Goal: Check status: Check status

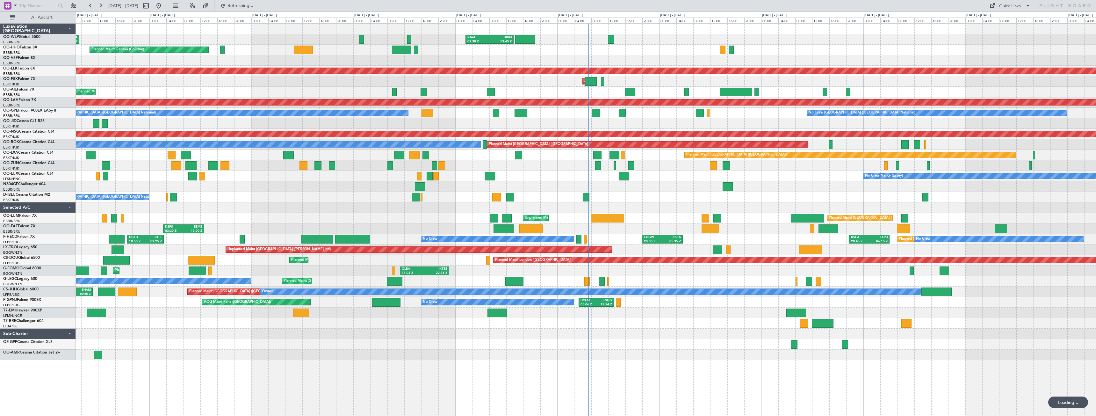
click at [151, 5] on button at bounding box center [146, 6] width 10 height 10
select select "9"
select select "2025"
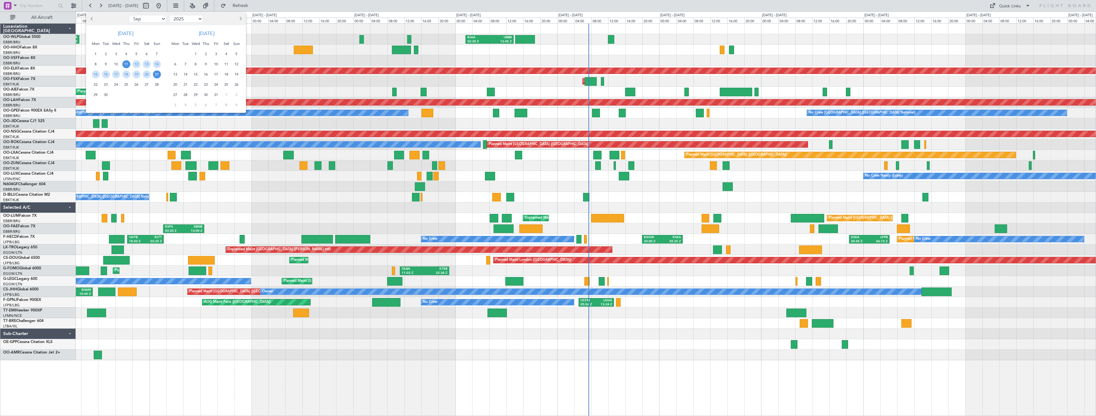
click at [148, 19] on select "Jan Feb Mar Apr May Jun [DATE] Aug Sep Oct Nov Dec" at bounding box center [147, 19] width 37 height 8
select select "8"
click at [129, 15] on select "Jan Feb Mar Apr May Jun [DATE] Aug Sep Oct Nov Dec" at bounding box center [147, 19] width 37 height 8
click at [98, 73] on span "11" at bounding box center [96, 74] width 8 height 8
click at [95, 95] on span "25" at bounding box center [96, 95] width 8 height 8
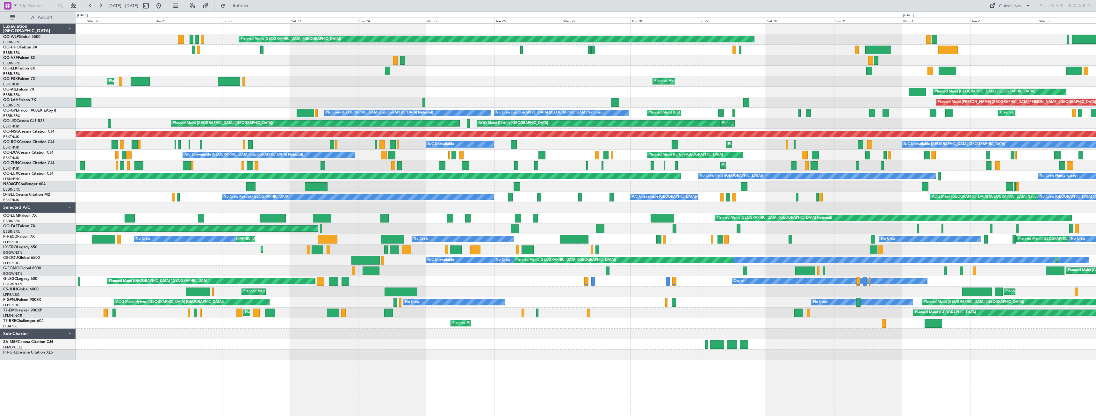
click at [375, 231] on div "Planned Maint Kortrijk-[GEOGRAPHIC_DATA] Owner [GEOGRAPHIC_DATA]" at bounding box center [586, 228] width 1020 height 11
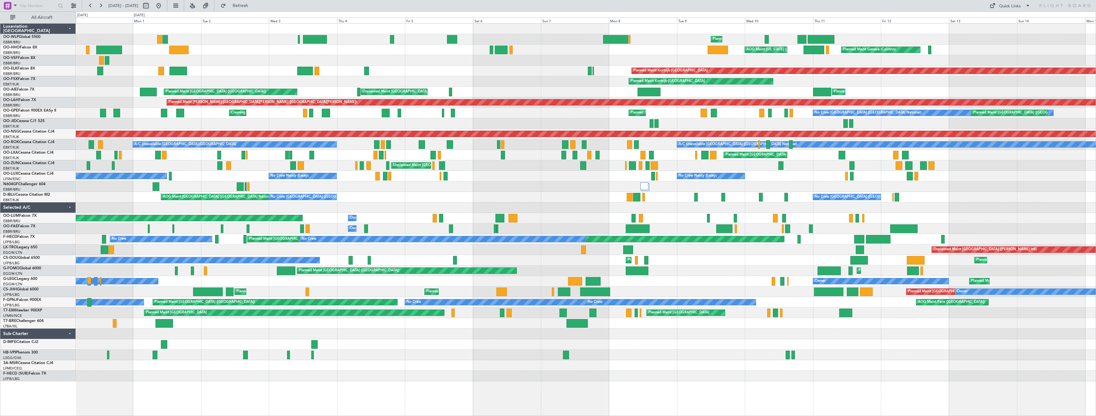
click at [0, 158] on div "Planned Maint Liege Planned Maint [GEOGRAPHIC_DATA] ([GEOGRAPHIC_DATA]) AOG Mai…" at bounding box center [548, 213] width 1096 height 404
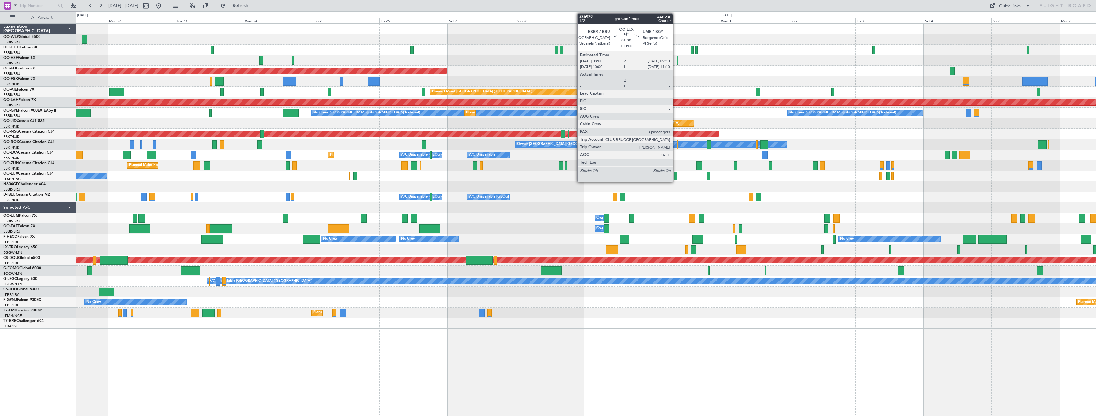
click at [675, 178] on div at bounding box center [676, 176] width 4 height 9
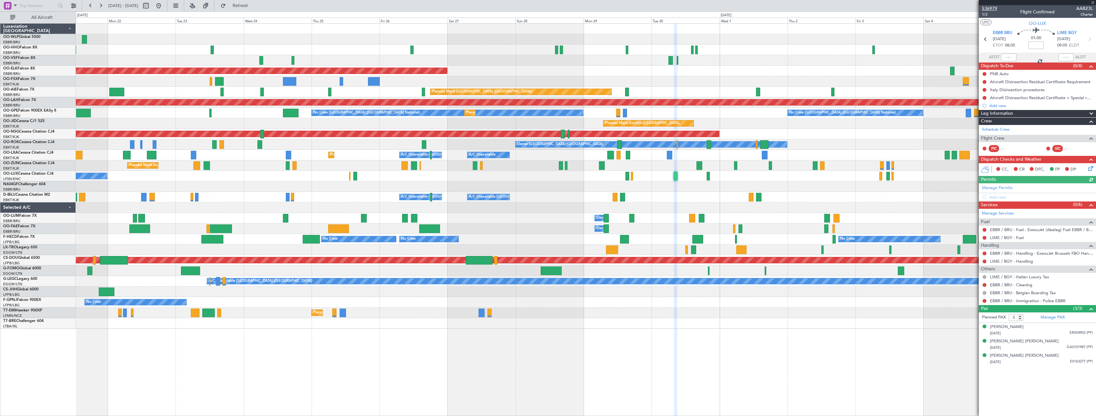
click at [990, 10] on span "536979" at bounding box center [989, 8] width 15 height 7
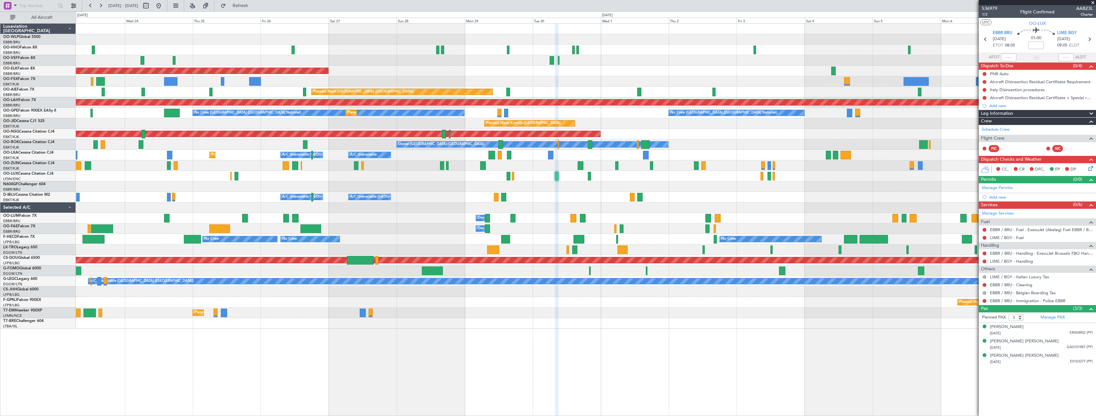
click at [578, 193] on div "Planned Maint Kortrijk-[GEOGRAPHIC_DATA] Planned Maint [GEOGRAPHIC_DATA] ([GEOG…" at bounding box center [586, 176] width 1020 height 305
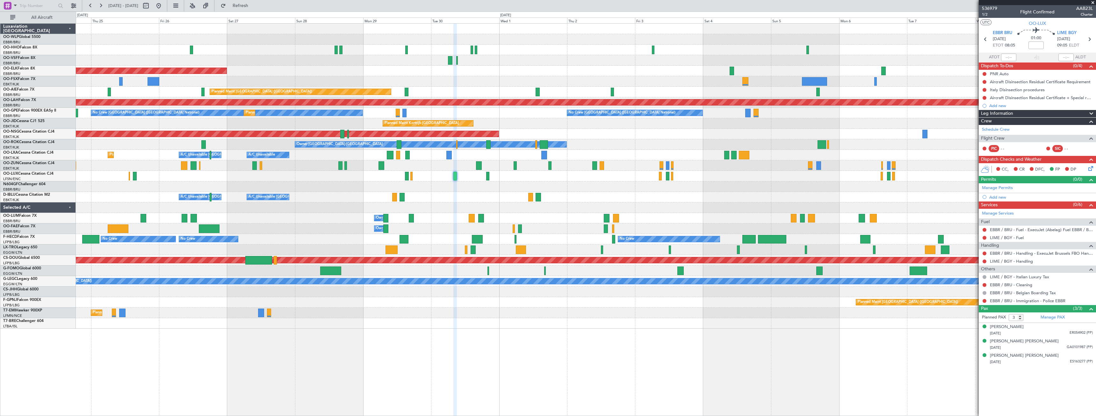
click at [553, 186] on div at bounding box center [586, 186] width 1020 height 11
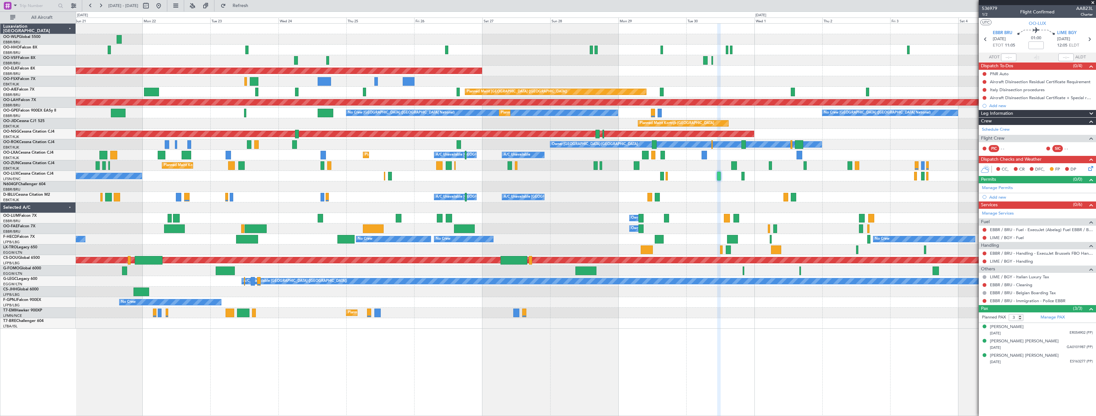
click at [905, 211] on div "Planned Maint Kortrijk-[GEOGRAPHIC_DATA] Planned Maint [GEOGRAPHIC_DATA] ([GEOG…" at bounding box center [586, 176] width 1020 height 305
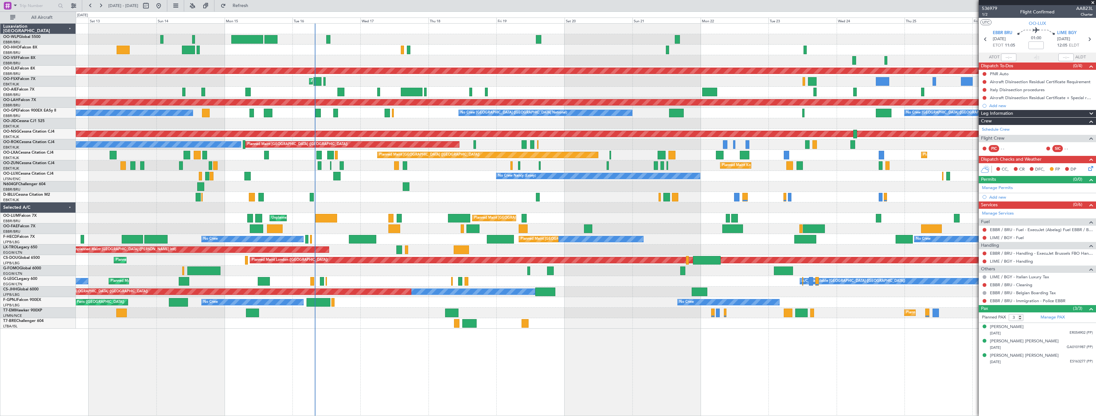
click at [855, 184] on div at bounding box center [586, 186] width 1020 height 11
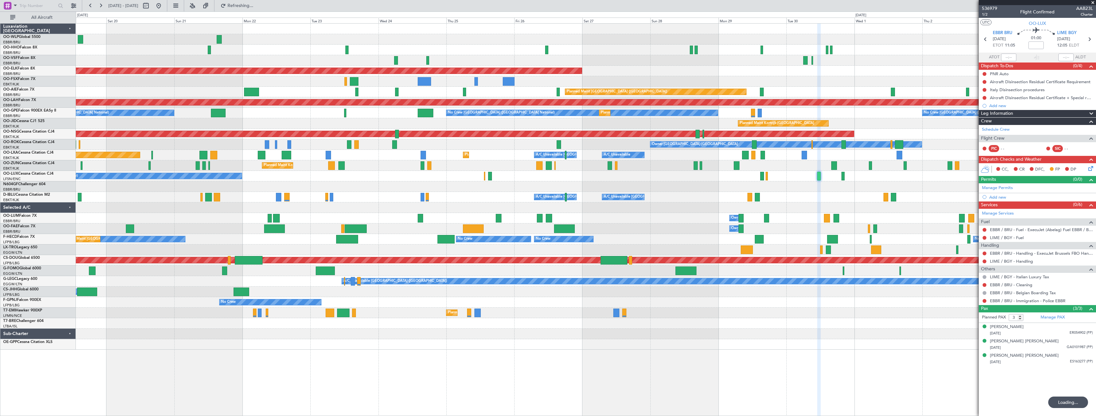
click at [256, 188] on div "Planned Maint Kortrijk-[GEOGRAPHIC_DATA] AOG Maint [GEOGRAPHIC_DATA]-[GEOGRAPHI…" at bounding box center [586, 187] width 1020 height 326
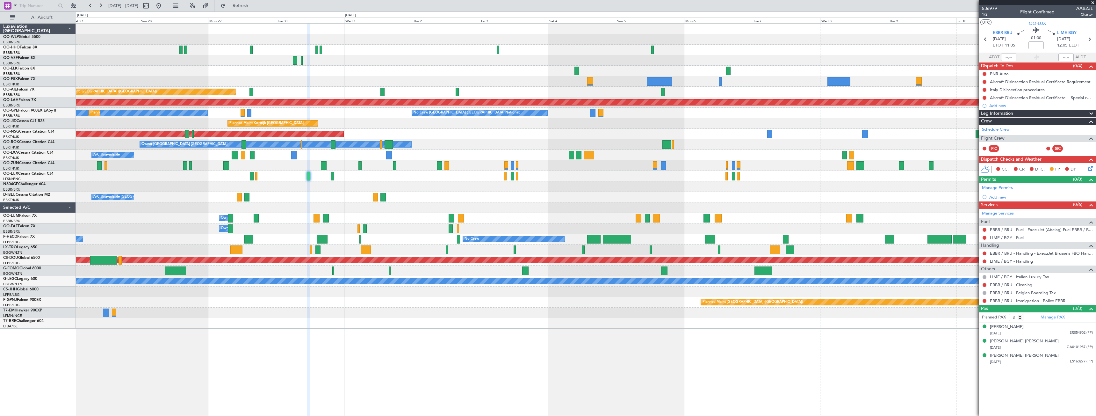
click at [351, 188] on div "Planned Maint Kortrijk-[GEOGRAPHIC_DATA] Planned Maint [GEOGRAPHIC_DATA] ([GEOG…" at bounding box center [586, 176] width 1020 height 305
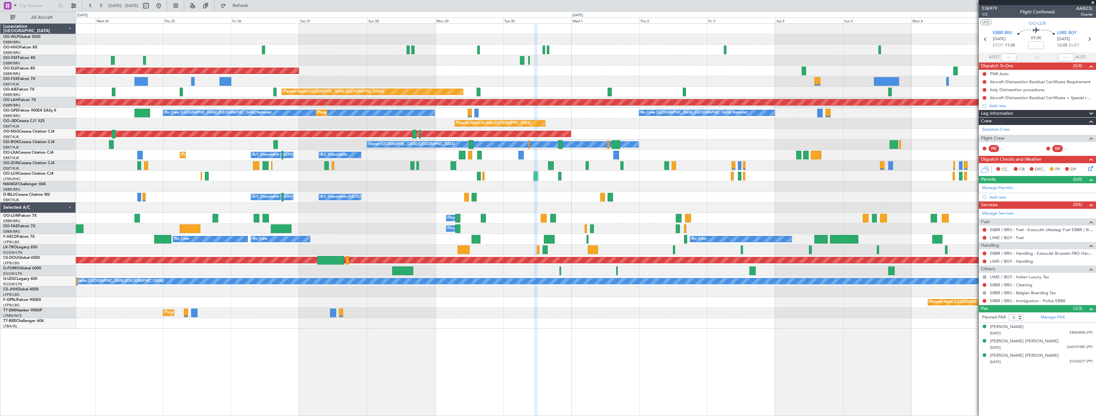
click at [1011, 178] on fb-app "[DATE] - [DATE] Refresh Quick Links All Aircraft Planned Maint [GEOGRAPHIC_DATA…" at bounding box center [548, 210] width 1096 height 411
click at [1072, 170] on div "CC, CR DFC, FP DP" at bounding box center [1040, 170] width 94 height 10
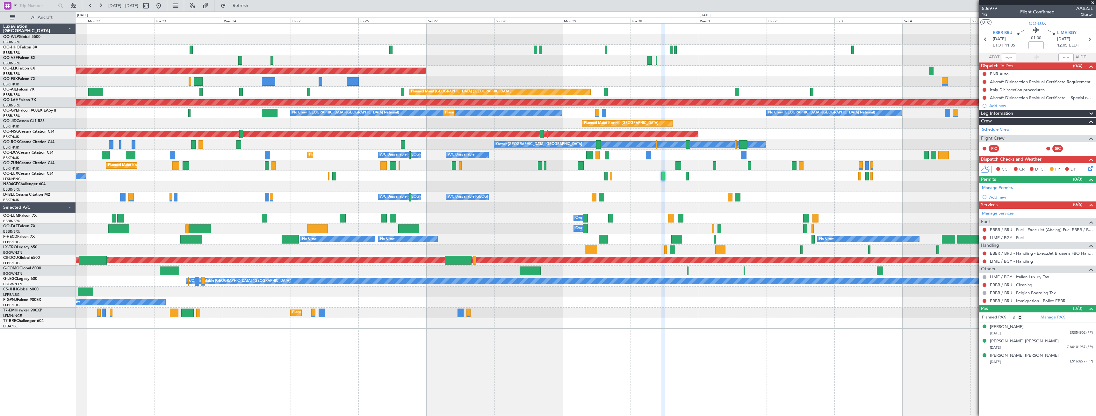
click at [654, 177] on div "No Crew Nancy (Essey)" at bounding box center [586, 176] width 1020 height 11
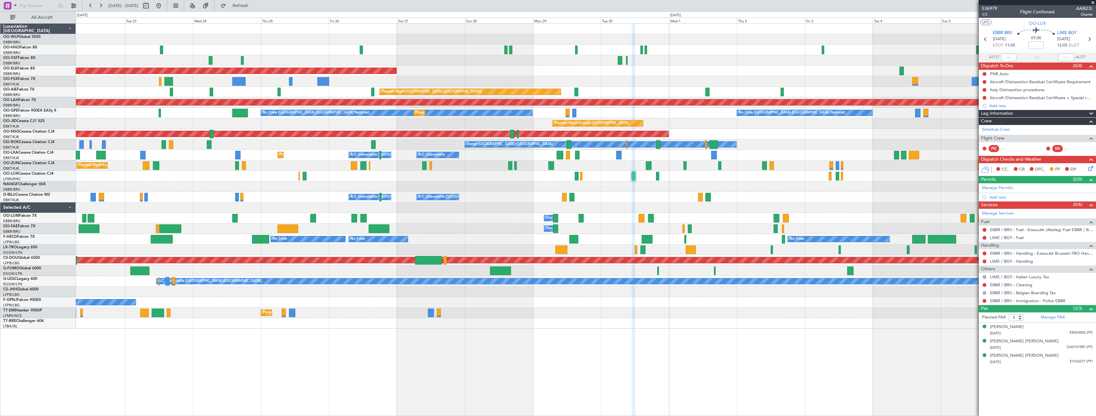
click at [629, 187] on div at bounding box center [586, 186] width 1020 height 11
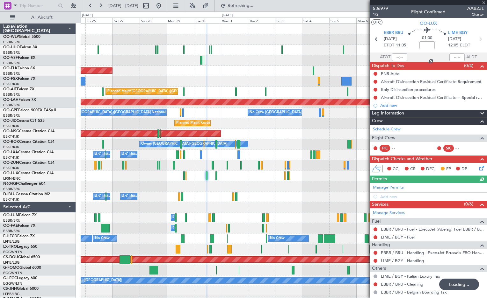
click at [189, 173] on div "Planned Maint Kortrijk-[GEOGRAPHIC_DATA] Planned Maint [GEOGRAPHIC_DATA] ([GEOG…" at bounding box center [284, 176] width 406 height 305
click at [483, 3] on span at bounding box center [483, 3] width 6 height 6
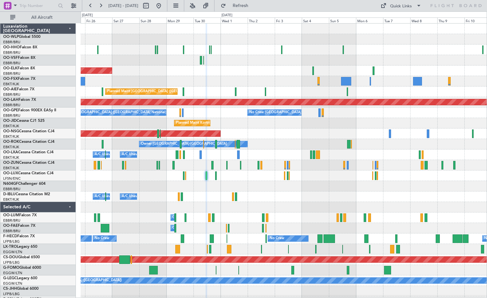
type input "0"
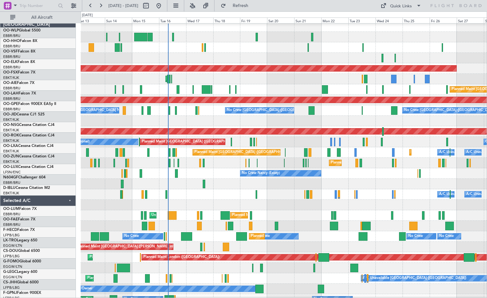
scroll to position [2, 0]
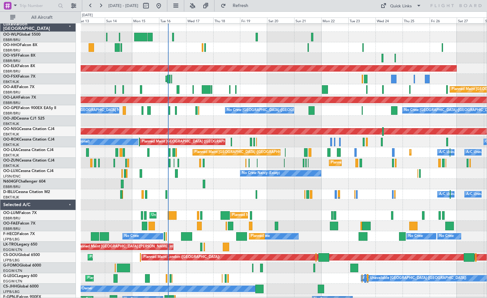
click at [487, 81] on html "[DATE] - [DATE] Refresh Quick Links All Aircraft Planned Maint Liege Planned Ma…" at bounding box center [243, 149] width 487 height 298
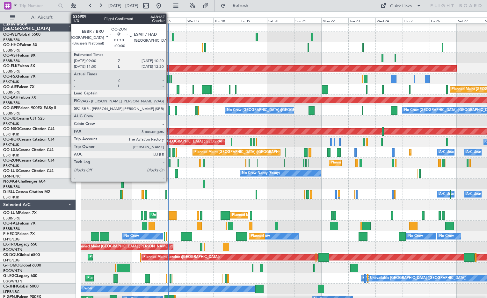
click at [169, 164] on div at bounding box center [170, 163] width 2 height 9
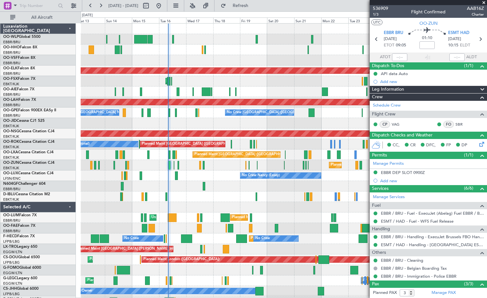
scroll to position [0, 0]
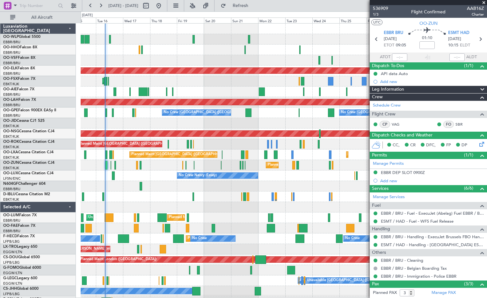
click at [201, 189] on div at bounding box center [284, 186] width 406 height 11
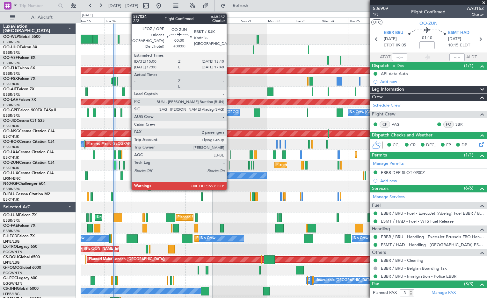
click at [229, 165] on div at bounding box center [229, 165] width 1 height 9
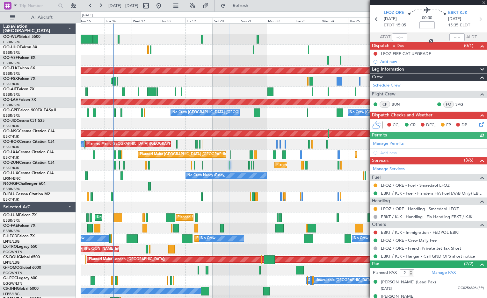
scroll to position [29, 0]
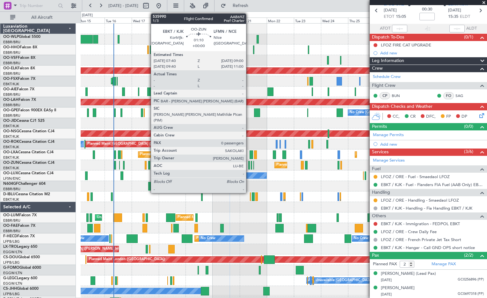
click at [249, 166] on div at bounding box center [249, 165] width 2 height 9
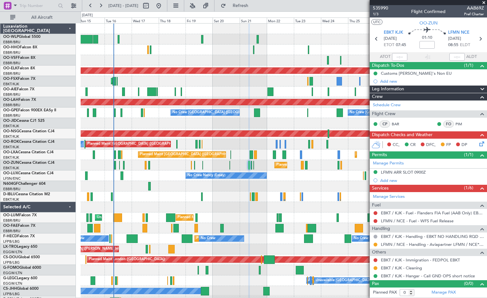
scroll to position [0, 0]
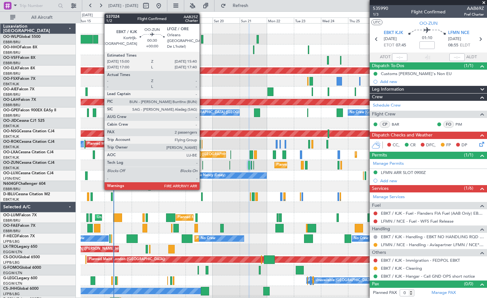
click at [202, 168] on div at bounding box center [202, 165] width 1 height 9
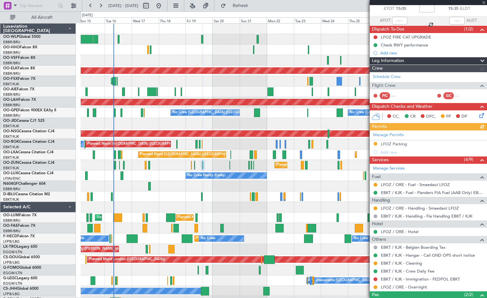
scroll to position [76, 0]
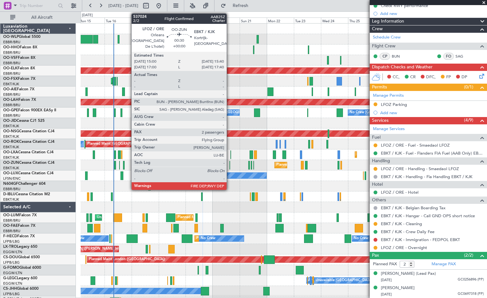
click at [229, 167] on div at bounding box center [229, 165] width 1 height 9
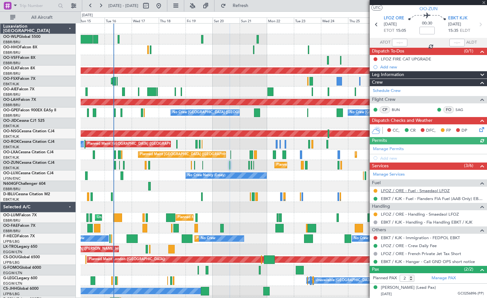
scroll to position [29, 0]
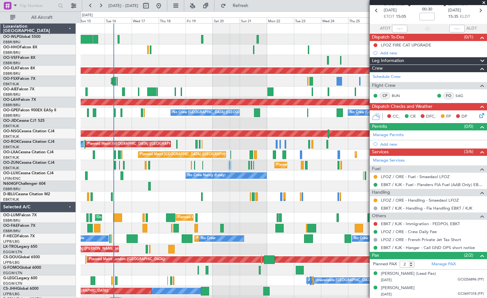
click at [485, 2] on span at bounding box center [483, 3] width 6 height 6
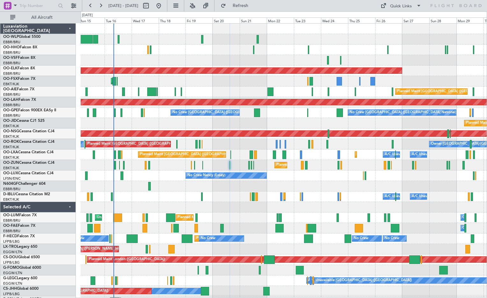
type input "0"
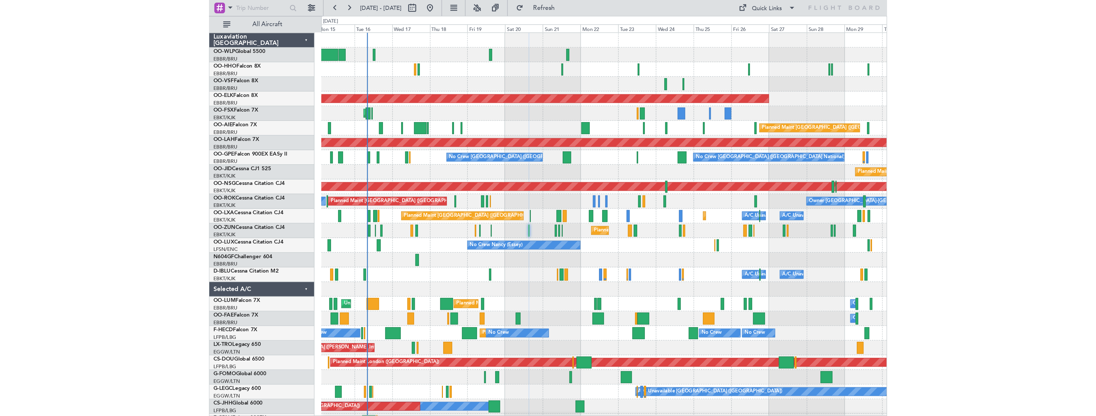
scroll to position [0, 0]
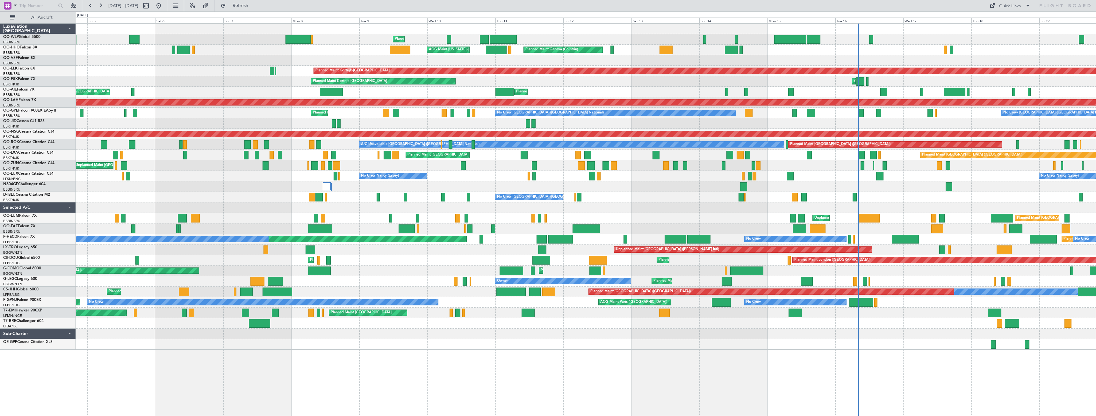
click at [874, 98] on div "Planned Maint [PERSON_NAME]-[GEOGRAPHIC_DATA][PERSON_NAME] ([GEOGRAPHIC_DATA][P…" at bounding box center [586, 102] width 1020 height 11
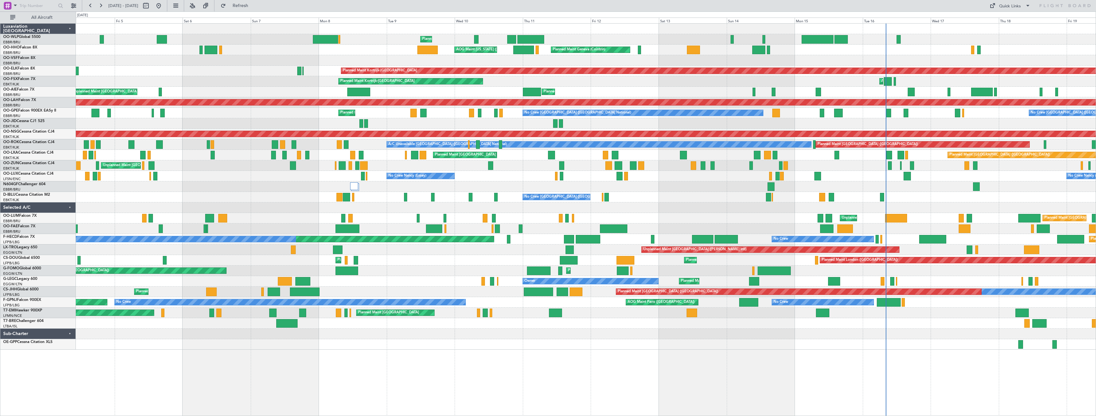
click at [878, 123] on div "Planned Maint Liege Planned Maint Geneva ([GEOGRAPHIC_DATA]) AOG Maint [US_STAT…" at bounding box center [586, 187] width 1020 height 326
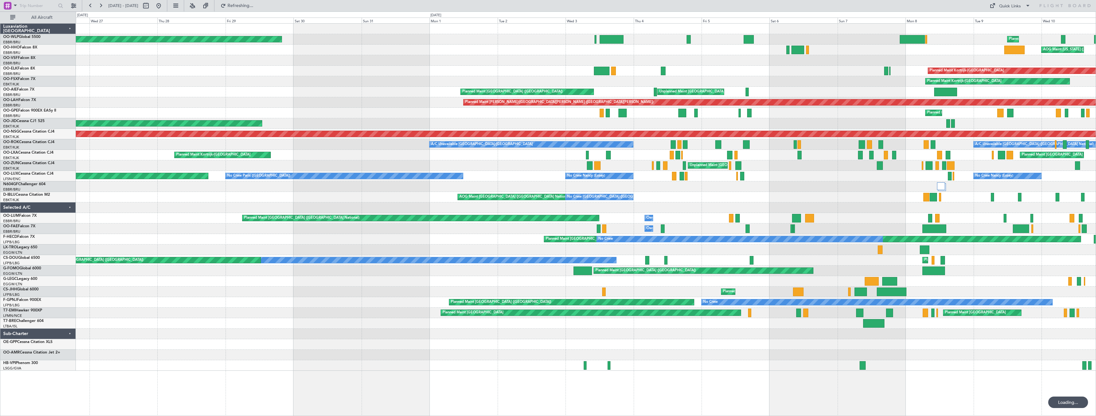
click at [971, 136] on div "Planned Maint Liege Planned Maint [GEOGRAPHIC_DATA] ([GEOGRAPHIC_DATA]) AOG Mai…" at bounding box center [586, 197] width 1020 height 347
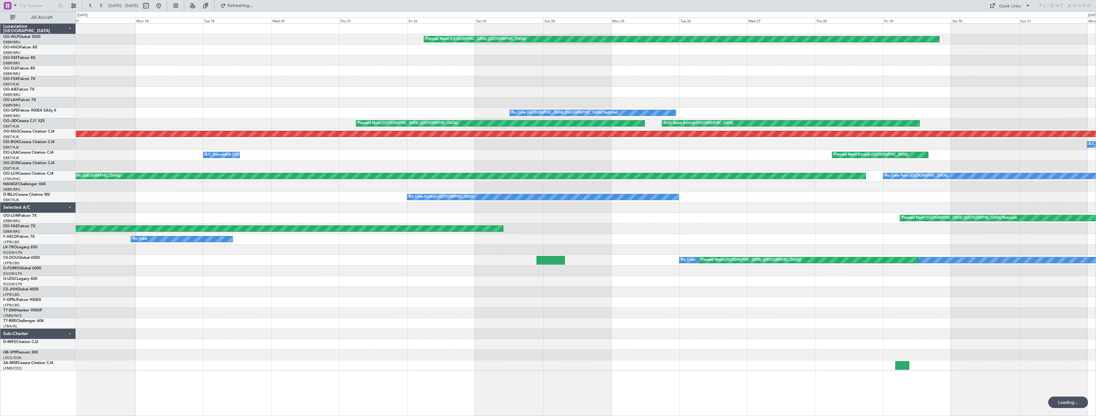
click at [885, 142] on div "A/C Unavailable [GEOGRAPHIC_DATA]-[GEOGRAPHIC_DATA]" at bounding box center [586, 144] width 1020 height 11
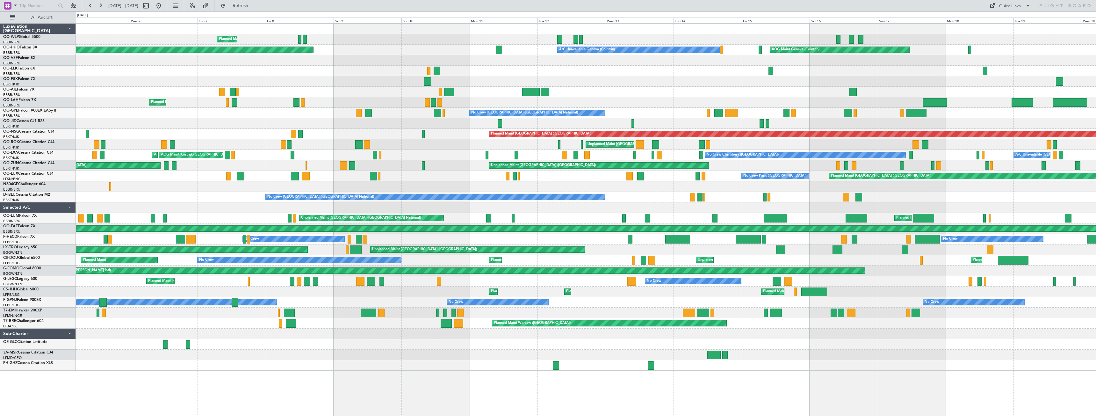
click at [242, 208] on div "Planned Maint Milan (Linate) Planned Maint [GEOGRAPHIC_DATA] ([GEOGRAPHIC_DATA]…" at bounding box center [586, 197] width 1020 height 347
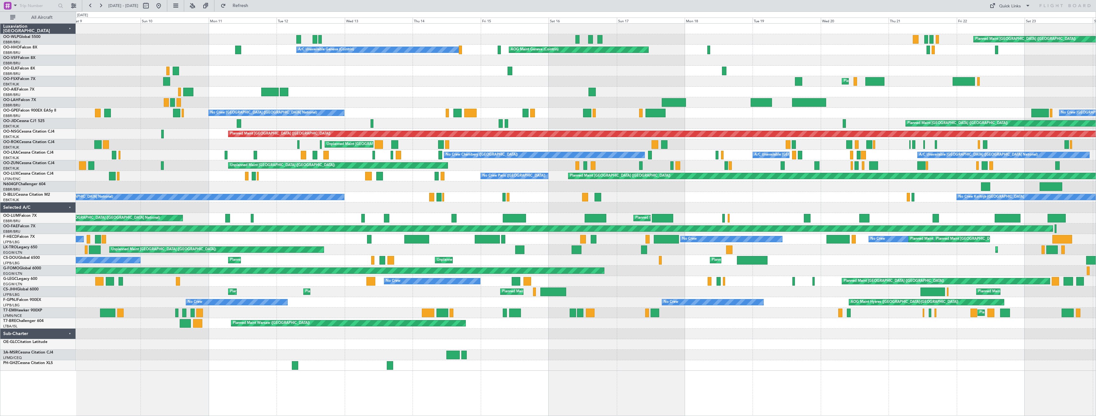
click at [400, 214] on div "Unplanned Maint [GEOGRAPHIC_DATA] ([GEOGRAPHIC_DATA] National) Planned Maint [G…" at bounding box center [586, 218] width 1020 height 11
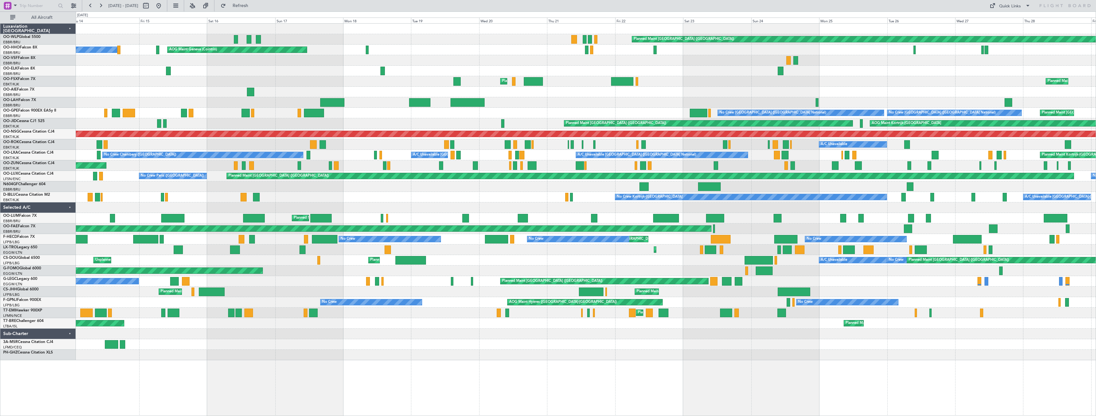
click at [421, 219] on div "Planned Maint [GEOGRAPHIC_DATA] ([GEOGRAPHIC_DATA] National) Planned Maint [GEO…" at bounding box center [586, 218] width 1020 height 11
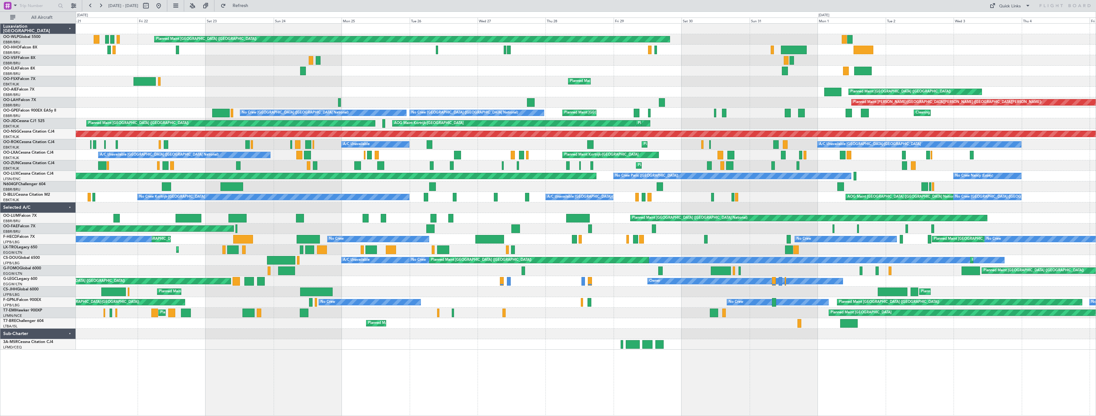
click at [347, 221] on div "Planned Maint Berlin (Brandenburg) AOG Maint Geneva (Cointrin) Planned Maint Ko…" at bounding box center [586, 187] width 1020 height 326
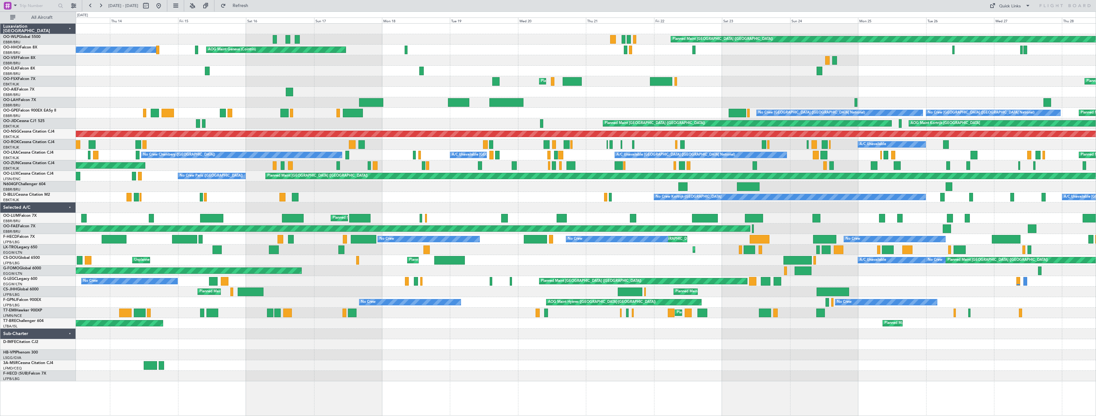
click at [984, 311] on div "Planned Maint Berlin (Brandenburg) AOG Maint Geneva (Cointrin) A/C Unavailable …" at bounding box center [586, 202] width 1020 height 357
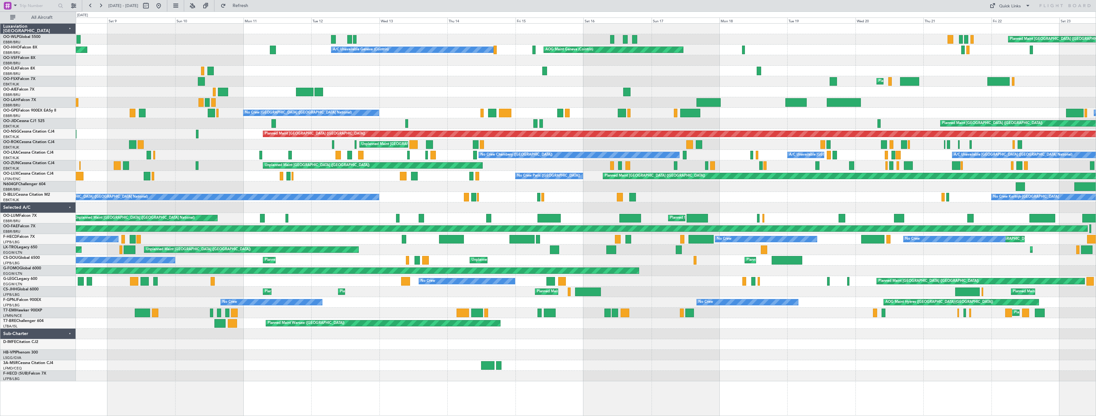
click at [822, 312] on div "Planned Maint Chester A/C Unavailable" at bounding box center [586, 312] width 1020 height 11
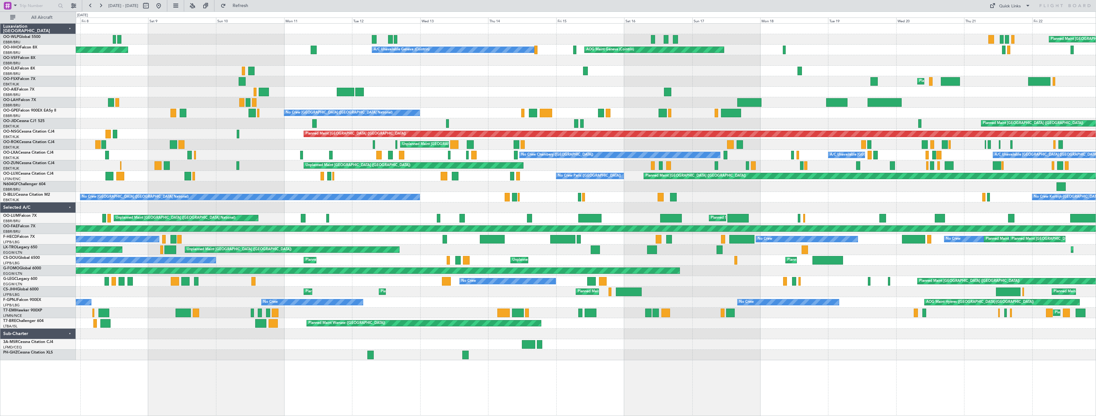
click at [290, 180] on div "Planned Maint Paris (Le Bourget) No Crew Paris (Le Bourget) No Crew Nancy (Esse…" at bounding box center [586, 176] width 1020 height 11
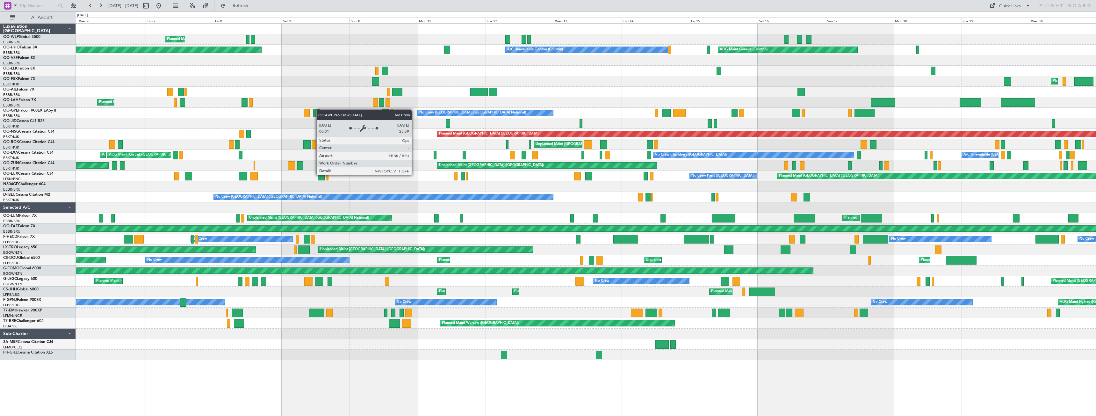
click at [449, 111] on div "No Crew [GEOGRAPHIC_DATA] ([GEOGRAPHIC_DATA] National)" at bounding box center [485, 113] width 136 height 6
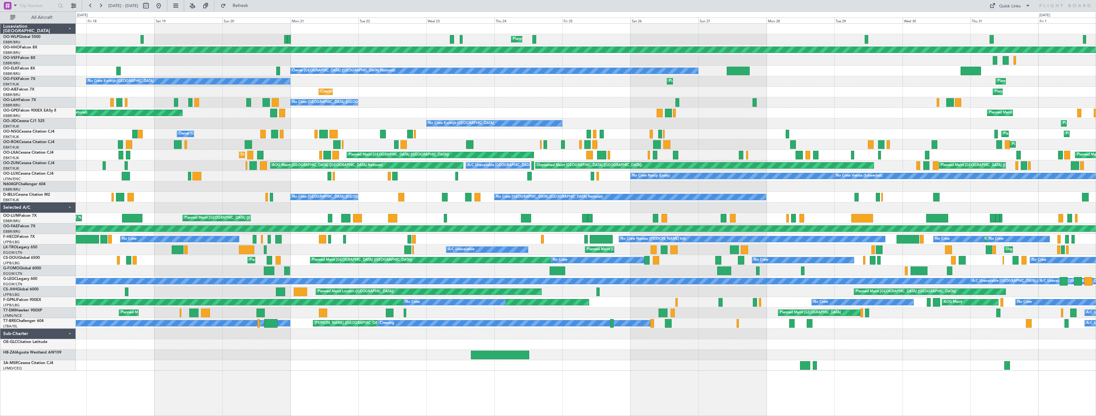
click at [710, 131] on div "Planned Maint Milan (Linate) Planned Maint Geneva (Cointrin) Owner Brussels (Br…" at bounding box center [586, 197] width 1020 height 347
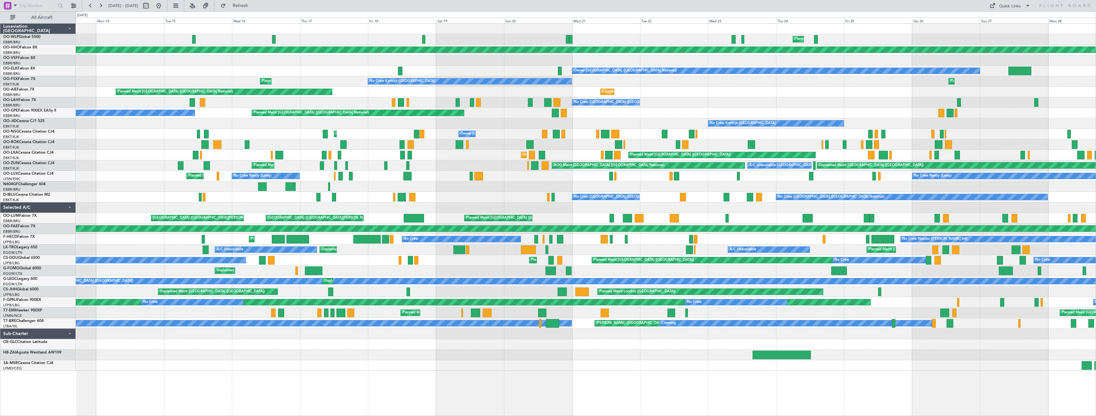
click at [672, 181] on div "Planned Maint Milan (Linate) Planned Maint Geneva (Cointrin) Owner Brussels (Br…" at bounding box center [586, 197] width 1020 height 347
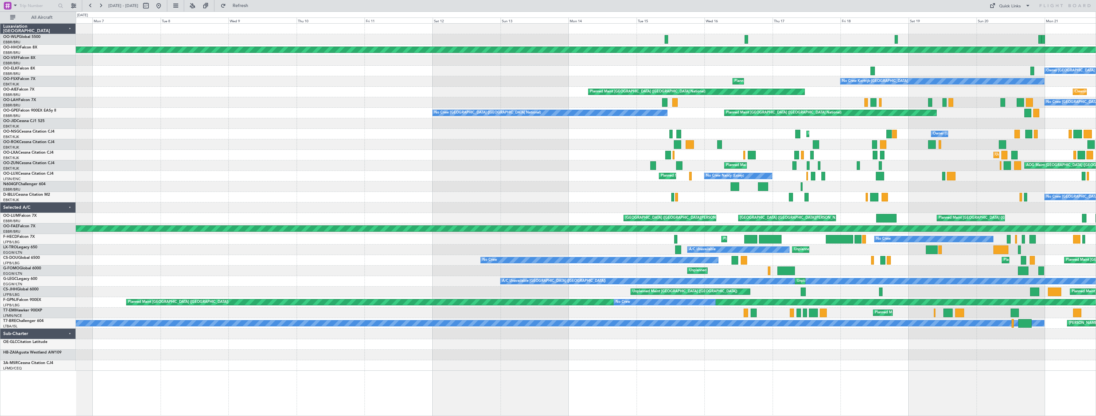
click at [670, 193] on div "No Crew Brussels (Brussels National) No Crew Brussels (Brussels National)" at bounding box center [586, 197] width 1020 height 11
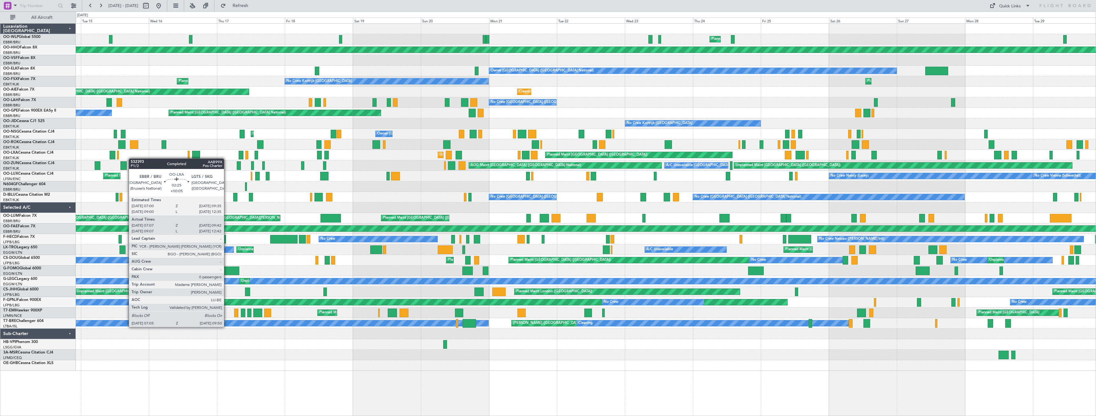
click at [24, 166] on div "Planned Maint Milan (Linate) Planned Maint Liege Planned Maint Geneva (Cointrin…" at bounding box center [548, 213] width 1096 height 404
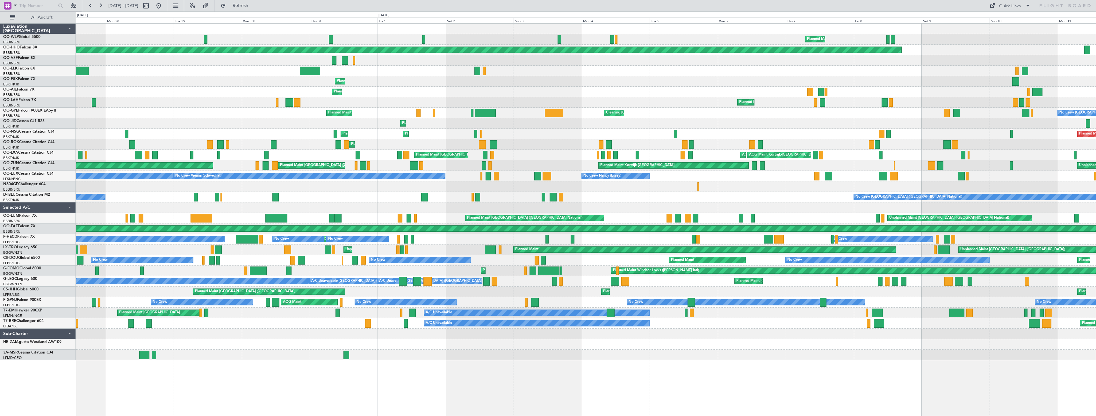
click at [59, 142] on div "Planned Maint Milan (Linate) Planned Maint Milan (Linate) Planned Maint Geneva …" at bounding box center [548, 213] width 1096 height 404
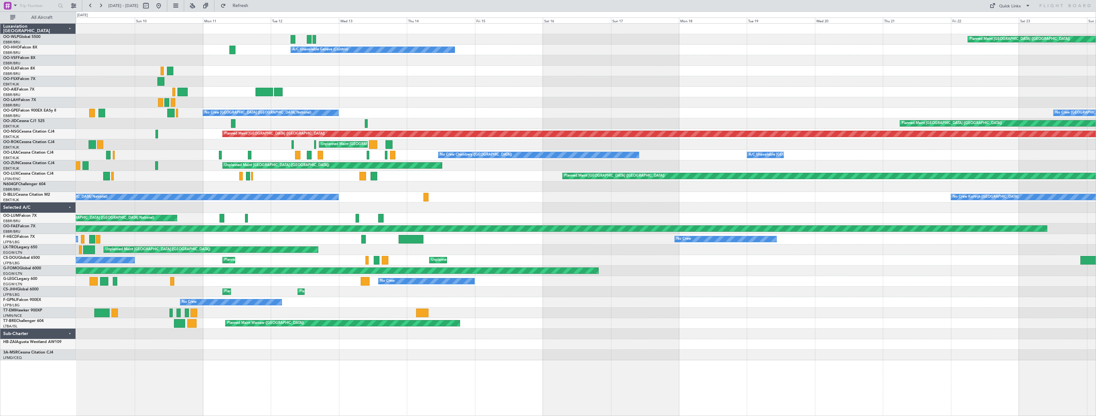
click at [0, 165] on div "Planned Maint Berlin (Brandenburg) Planned Maint Milan (Linate) A/C Unavailable…" at bounding box center [548, 213] width 1096 height 404
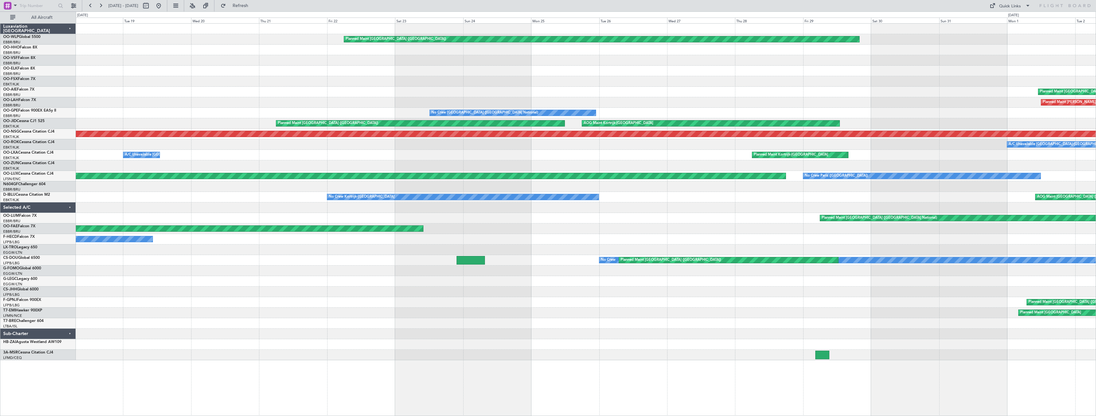
click at [54, 172] on div "Planned Maint Berlin (Brandenburg) A/C Unavailable Geneva (Cointrin) Planned Ma…" at bounding box center [548, 213] width 1096 height 404
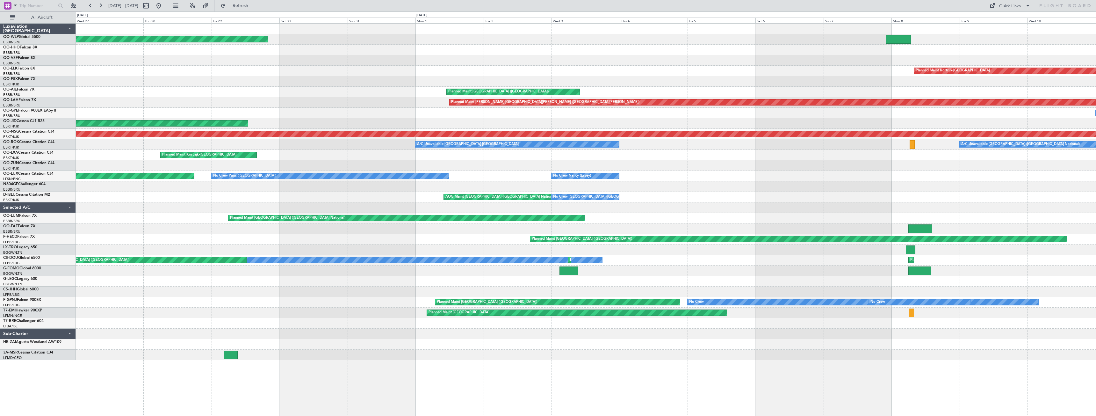
click at [154, 166] on div "Planned Maint Berlin (Brandenburg) Planned Maint Kortrijk-Wevelgem Planned Main…" at bounding box center [586, 192] width 1020 height 336
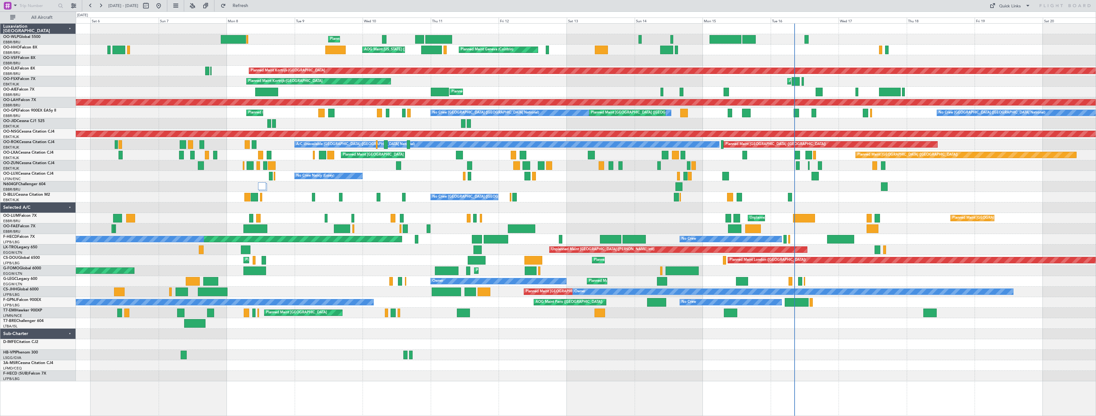
click at [0, 205] on div "Planned Maint Liege AOG Maint New York (Teterboro) Planned Maint Geneva (Cointr…" at bounding box center [548, 213] width 1096 height 404
click at [7, 196] on div "Planned Maint Liege AOG Maint New York (Teterboro) Planned Maint Geneva (Cointr…" at bounding box center [548, 213] width 1096 height 404
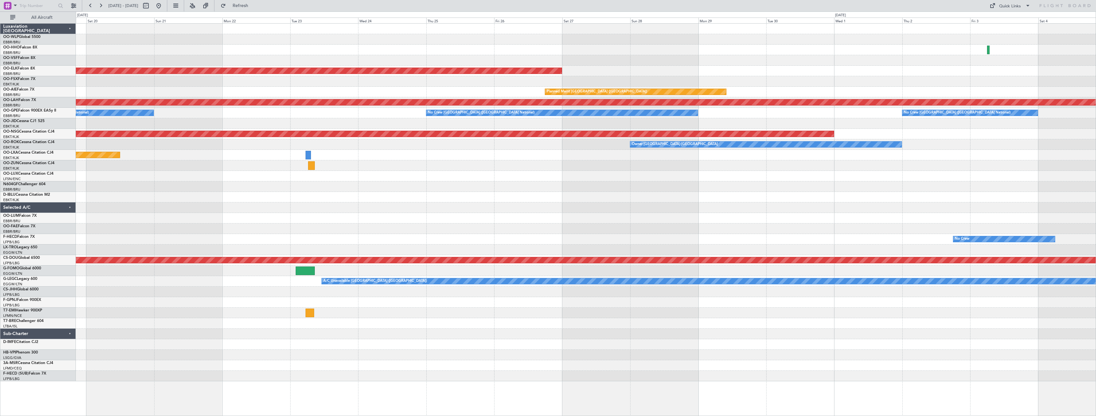
click at [234, 180] on div "Planned Maint Kortrijk-Wevelgem AOG Maint Kortrijk-Wevelgem Planned Maint Londo…" at bounding box center [586, 202] width 1020 height 357
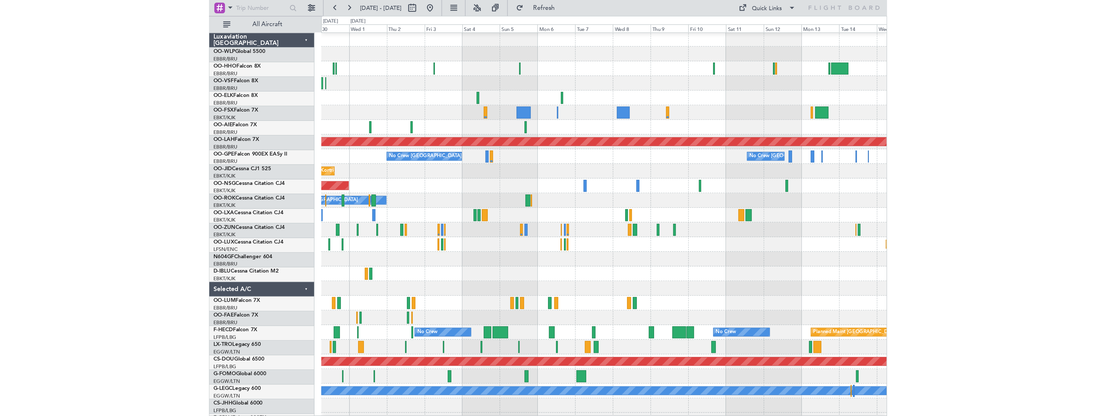
scroll to position [2, 0]
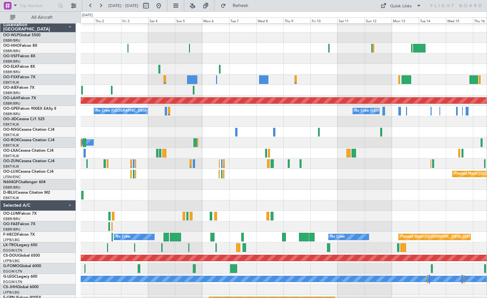
click at [150, 184] on div at bounding box center [284, 185] width 406 height 11
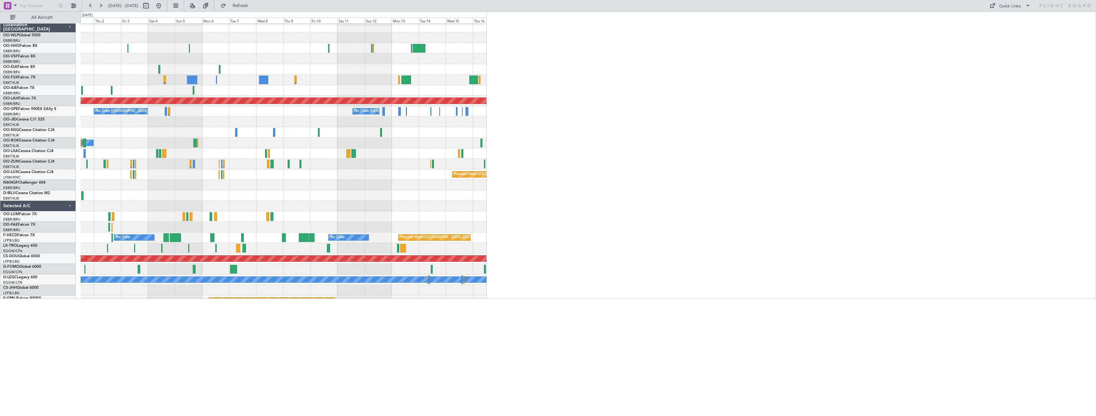
scroll to position [0, 0]
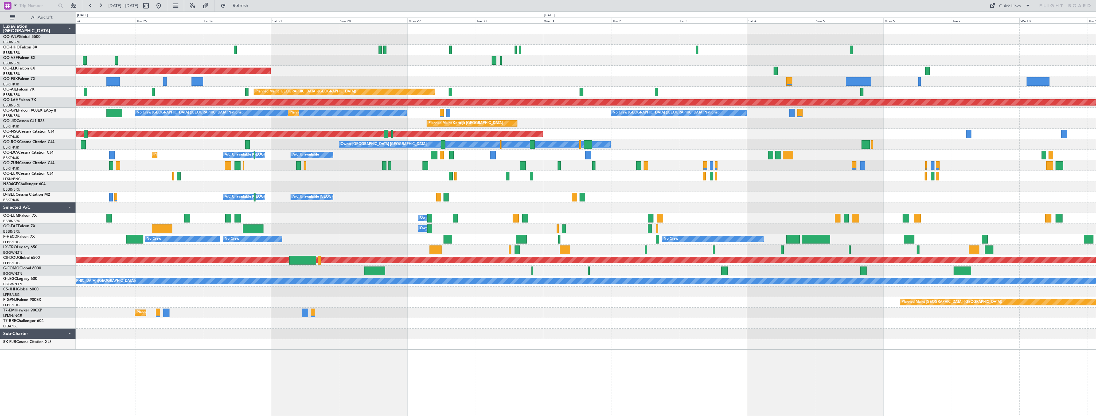
click at [840, 43] on div "Planned Maint Kortrijk-Wevelgem Planned Maint London (Farnborough) Planned Main…" at bounding box center [586, 187] width 1020 height 326
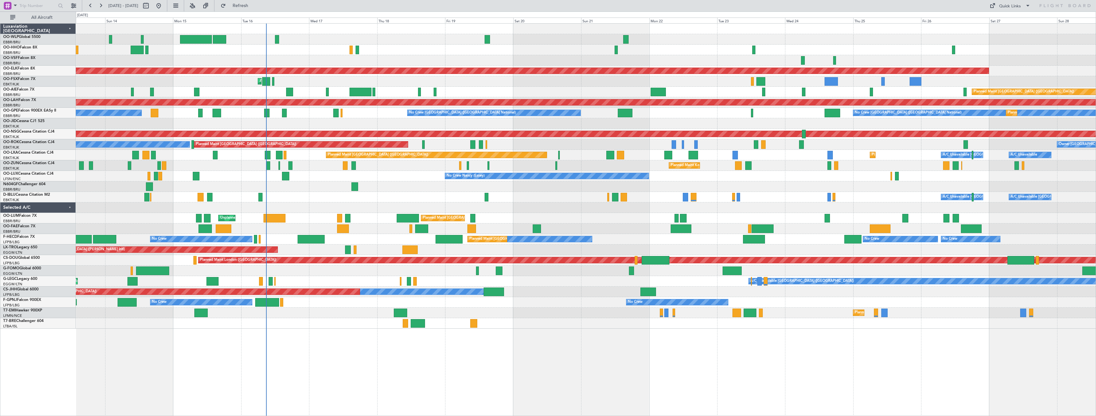
click at [803, 26] on div at bounding box center [586, 29] width 1020 height 11
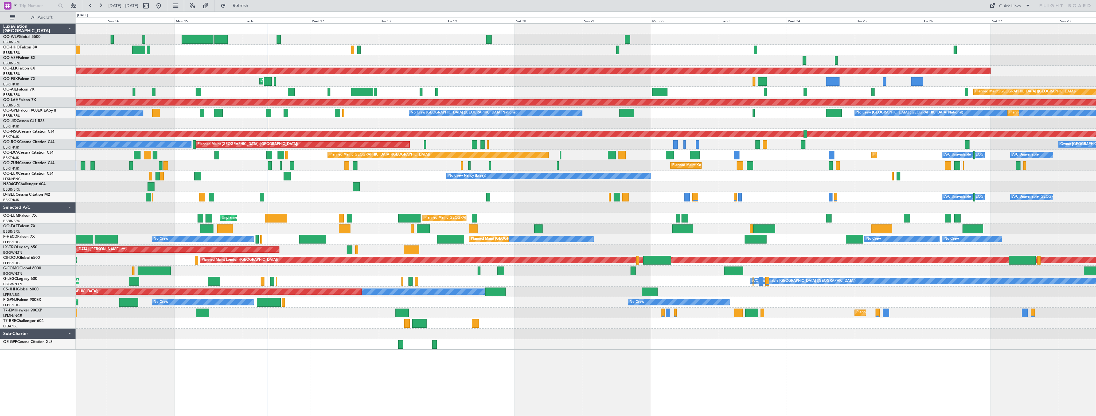
click at [620, 225] on div "Owner Melsbroek Air Base" at bounding box center [586, 228] width 1020 height 11
click at [336, 241] on div "Planned Maint Paris (Le Bourget) No Crew No Crew No Crew No Crew Planned Maint …" at bounding box center [586, 239] width 1020 height 11
click at [566, 302] on div "No Crew AOG Maint Paris (Le Bourget) No Crew No Crew" at bounding box center [586, 302] width 1020 height 11
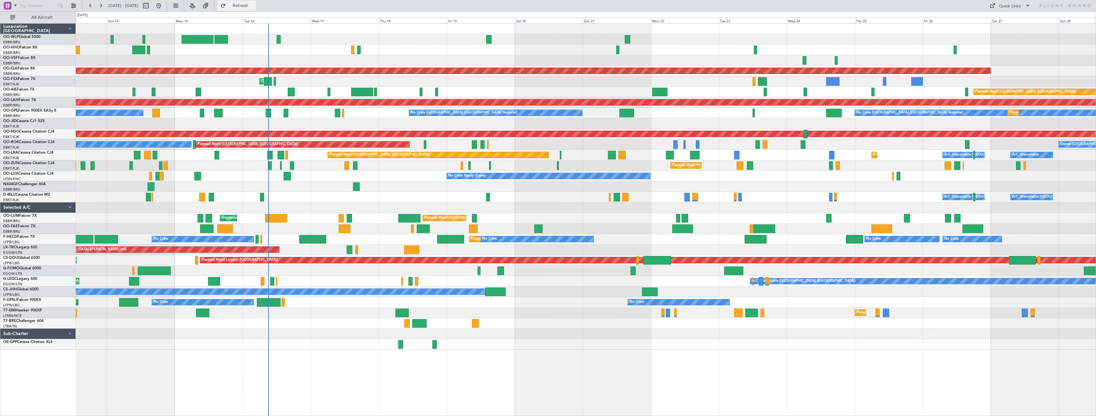
click at [256, 2] on button "Refresh" at bounding box center [237, 6] width 38 height 10
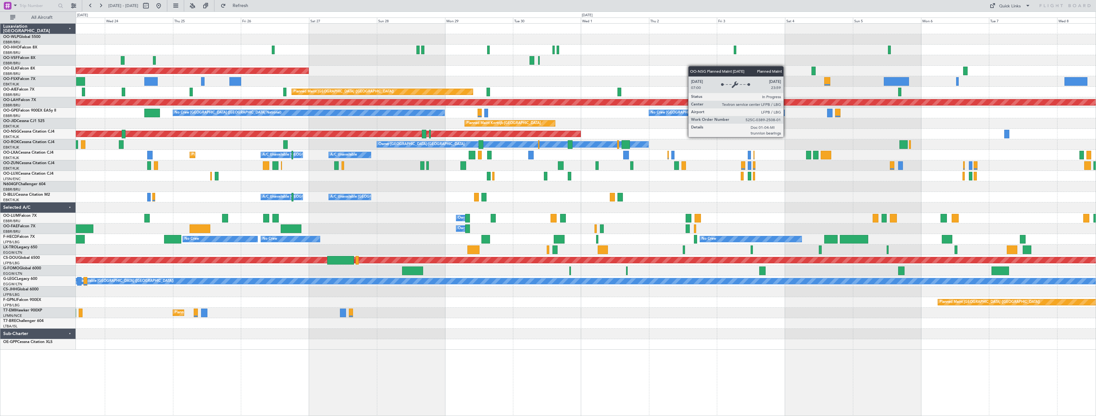
click at [71, 196] on div "Planned Maint Kortrijk-Wevelgem Planned Maint London (Farnborough) Planned Main…" at bounding box center [548, 213] width 1096 height 404
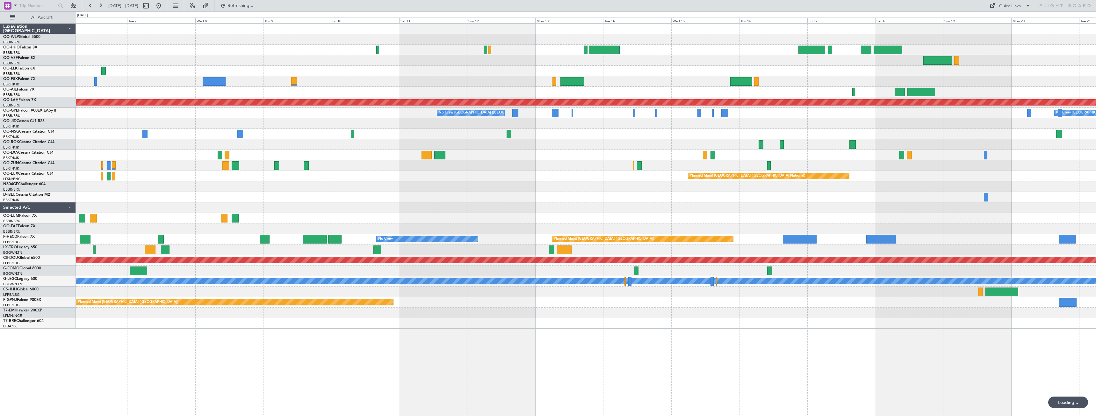
click at [117, 207] on div "Planned Maint Alton-st Louis (St Louis Regl) No Crew Brussels (Brussels Nationa…" at bounding box center [586, 176] width 1020 height 305
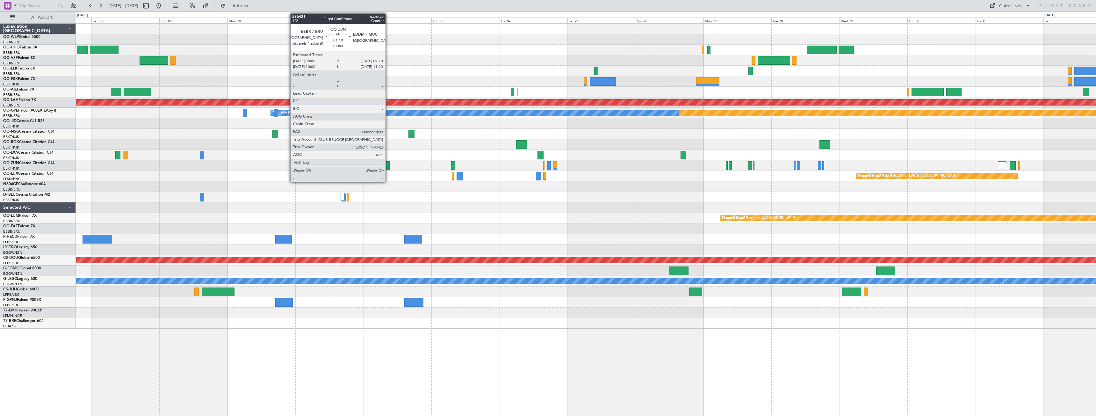
click at [388, 167] on div at bounding box center [388, 165] width 4 height 9
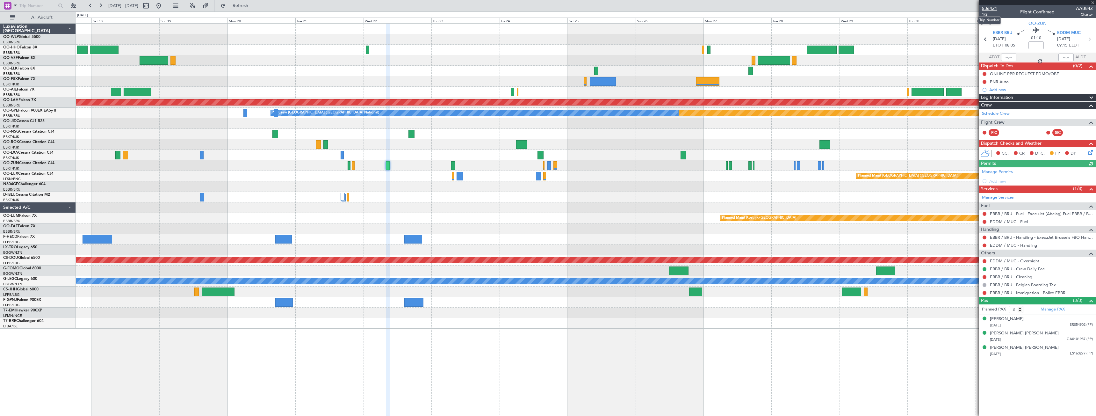
click at [990, 6] on span "536421" at bounding box center [989, 8] width 15 height 7
click at [254, 6] on span "Refresh" at bounding box center [240, 6] width 27 height 4
type input "2"
click at [1021, 311] on input "2" at bounding box center [1016, 309] width 15 height 7
click at [457, 204] on div at bounding box center [586, 207] width 1020 height 11
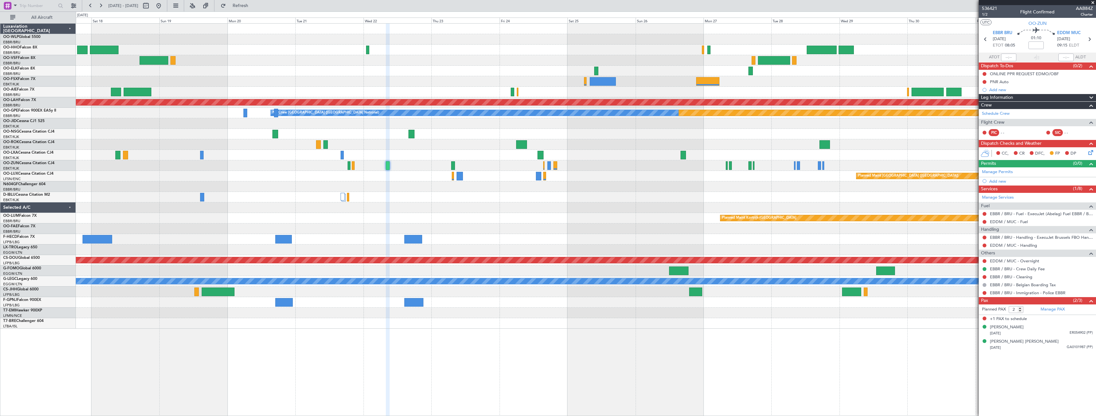
click at [1008, 376] on article "536421 1/2 Flight Confirmed AAB84Z Charter UTC OO-ZUN EBBR BRU 22/10/2025 ETOT …" at bounding box center [1037, 210] width 117 height 411
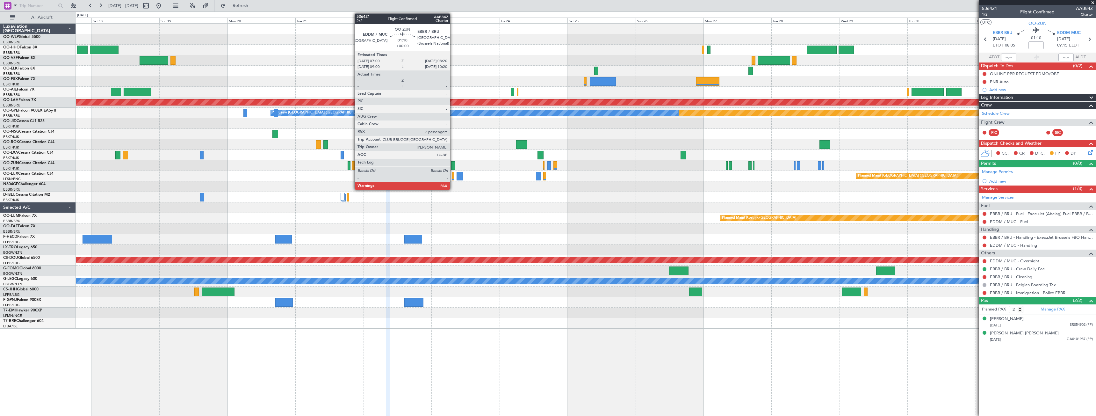
click at [453, 166] on div at bounding box center [453, 165] width 4 height 9
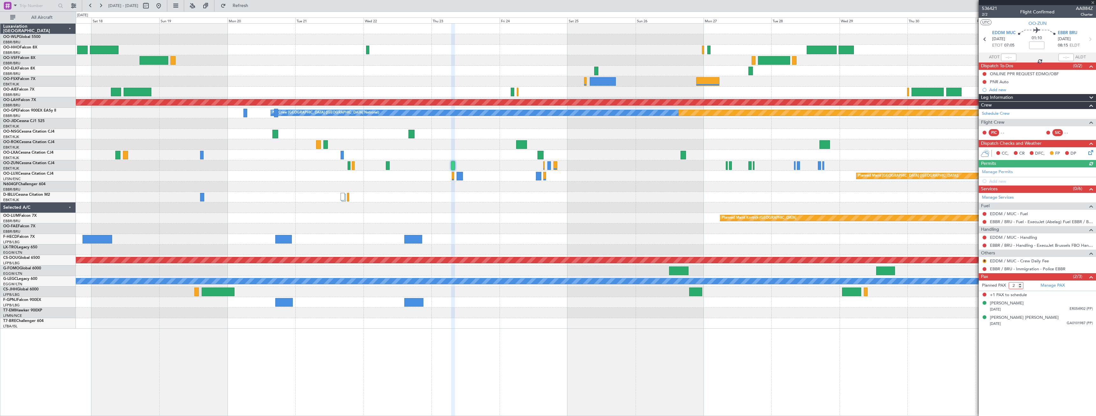
type input "2"
click at [1021, 287] on input "2" at bounding box center [1016, 285] width 15 height 7
click at [1018, 378] on article "536421 2/2 Flight Confirmed AAB84Z Charter UTC OO-ZUN EDDM MUC 23/10/2025 ETOT …" at bounding box center [1037, 210] width 117 height 411
click at [1090, 3] on span at bounding box center [1092, 3] width 6 height 6
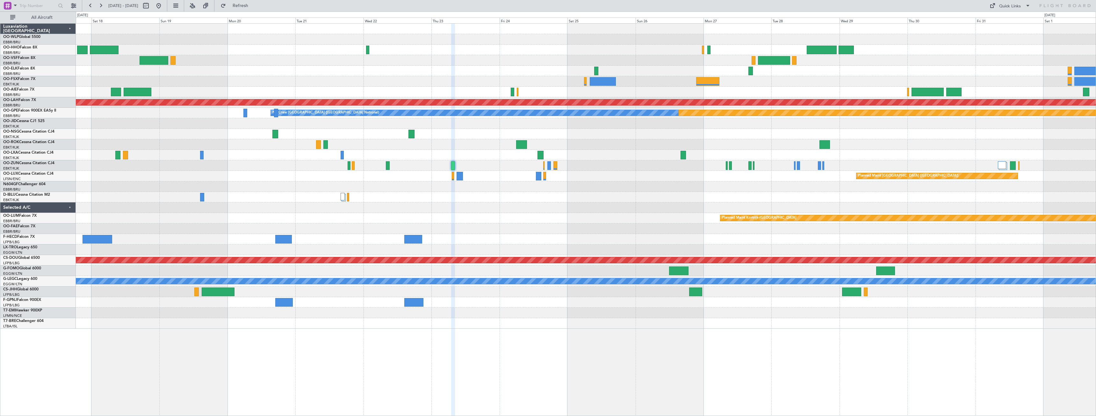
type input "0"
click at [252, 7] on span "Refresh" at bounding box center [240, 6] width 27 height 4
click at [254, 5] on span "Refresh" at bounding box center [240, 6] width 27 height 4
click at [254, 4] on span "Refresh" at bounding box center [240, 6] width 27 height 4
click at [164, 5] on button at bounding box center [159, 6] width 10 height 10
